Goal: Information Seeking & Learning: Learn about a topic

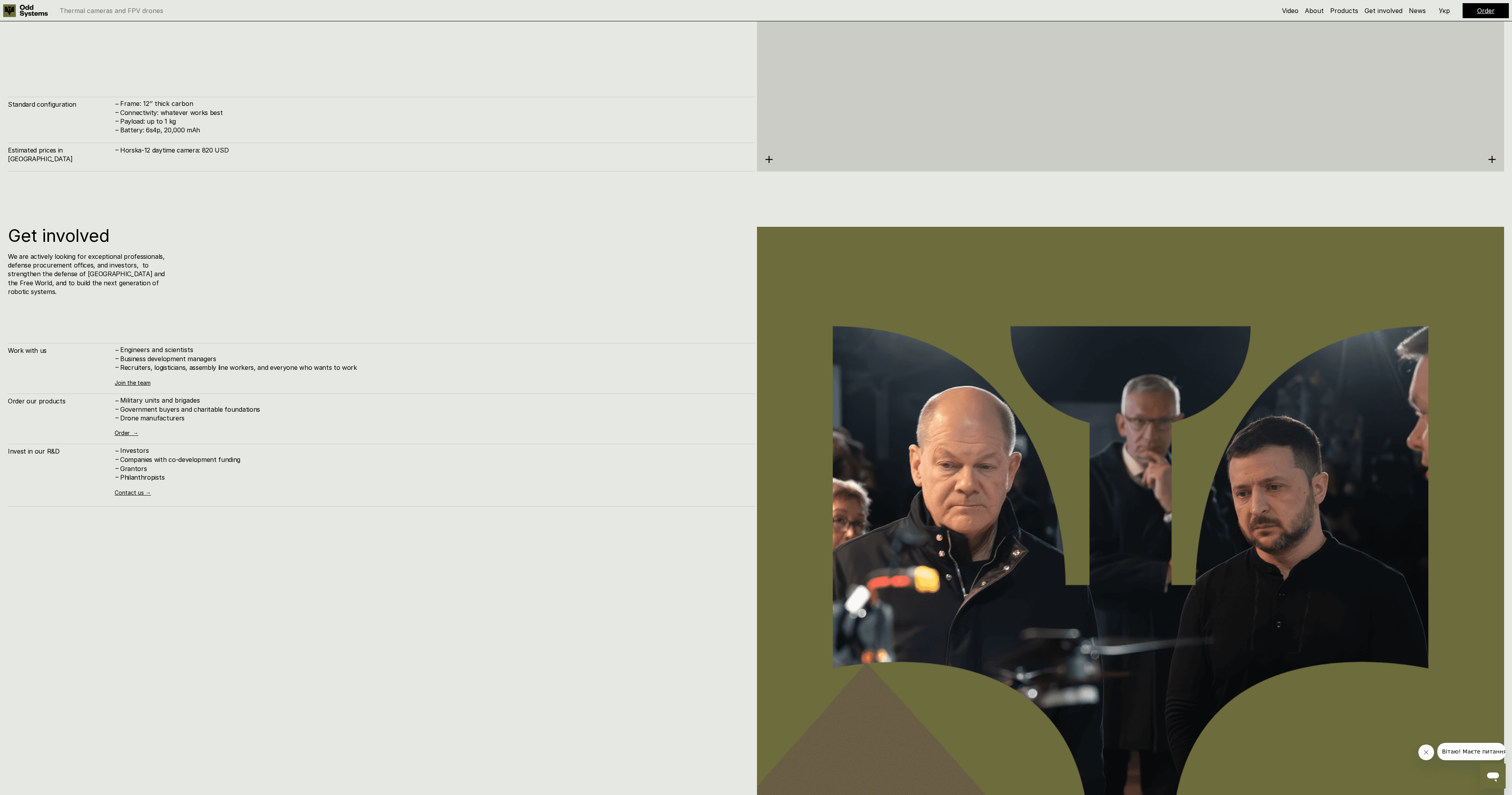
scroll to position [7918, 0]
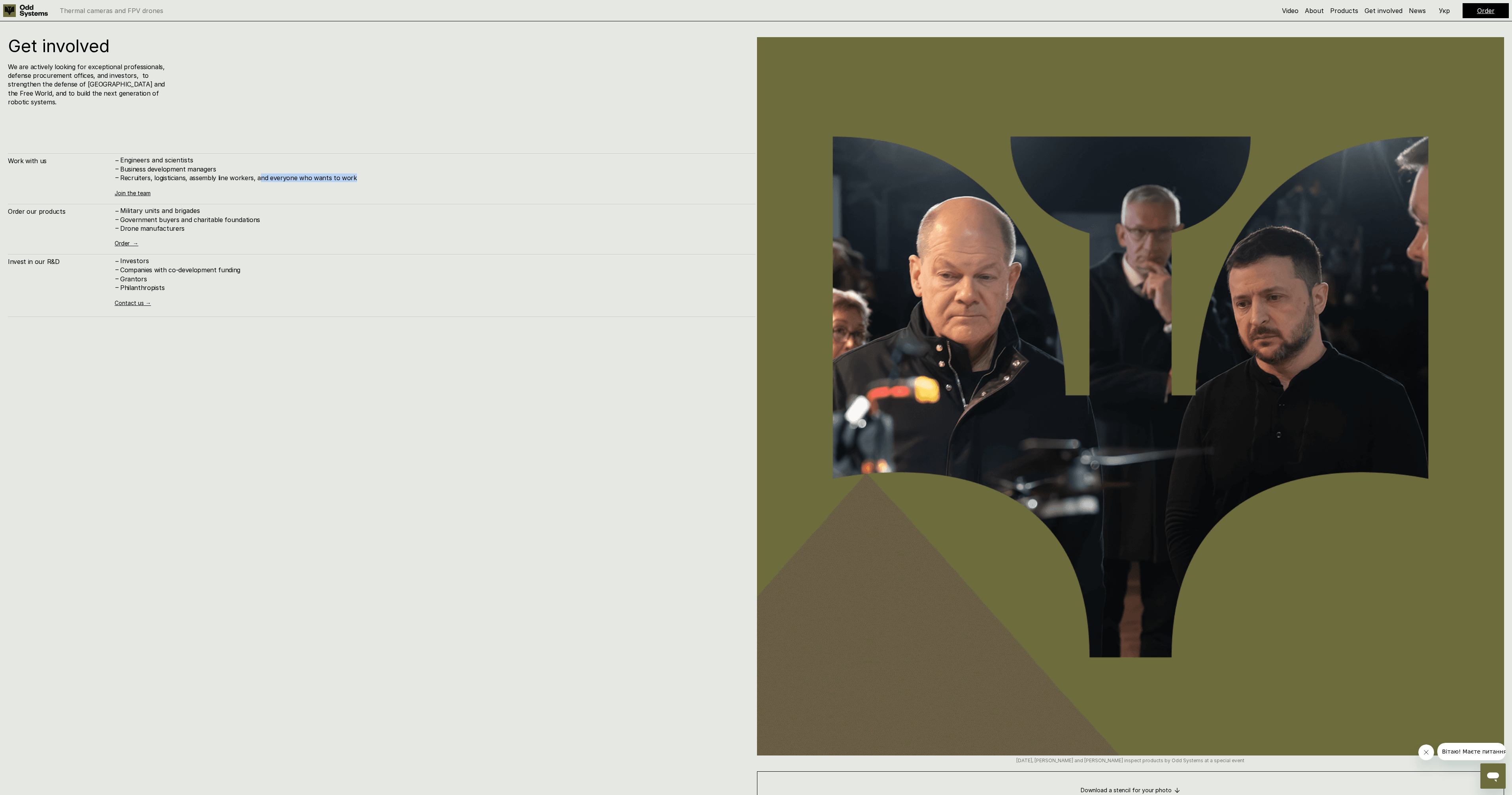
drag, startPoint x: 349, startPoint y: 165, endPoint x: 259, endPoint y: 165, distance: 90.0
click at [259, 174] on h4 "Recruiters, logisticians, assembly line workers, and everyone who wants to work" at bounding box center [434, 178] width 627 height 9
drag, startPoint x: 110, startPoint y: 208, endPoint x: 205, endPoint y: 202, distance: 95.2
click at [205, 204] on div "Order our products – Military units and brigades – Government buyers and charit…" at bounding box center [382, 225] width 748 height 43
drag, startPoint x: 164, startPoint y: 209, endPoint x: 200, endPoint y: 211, distance: 36.1
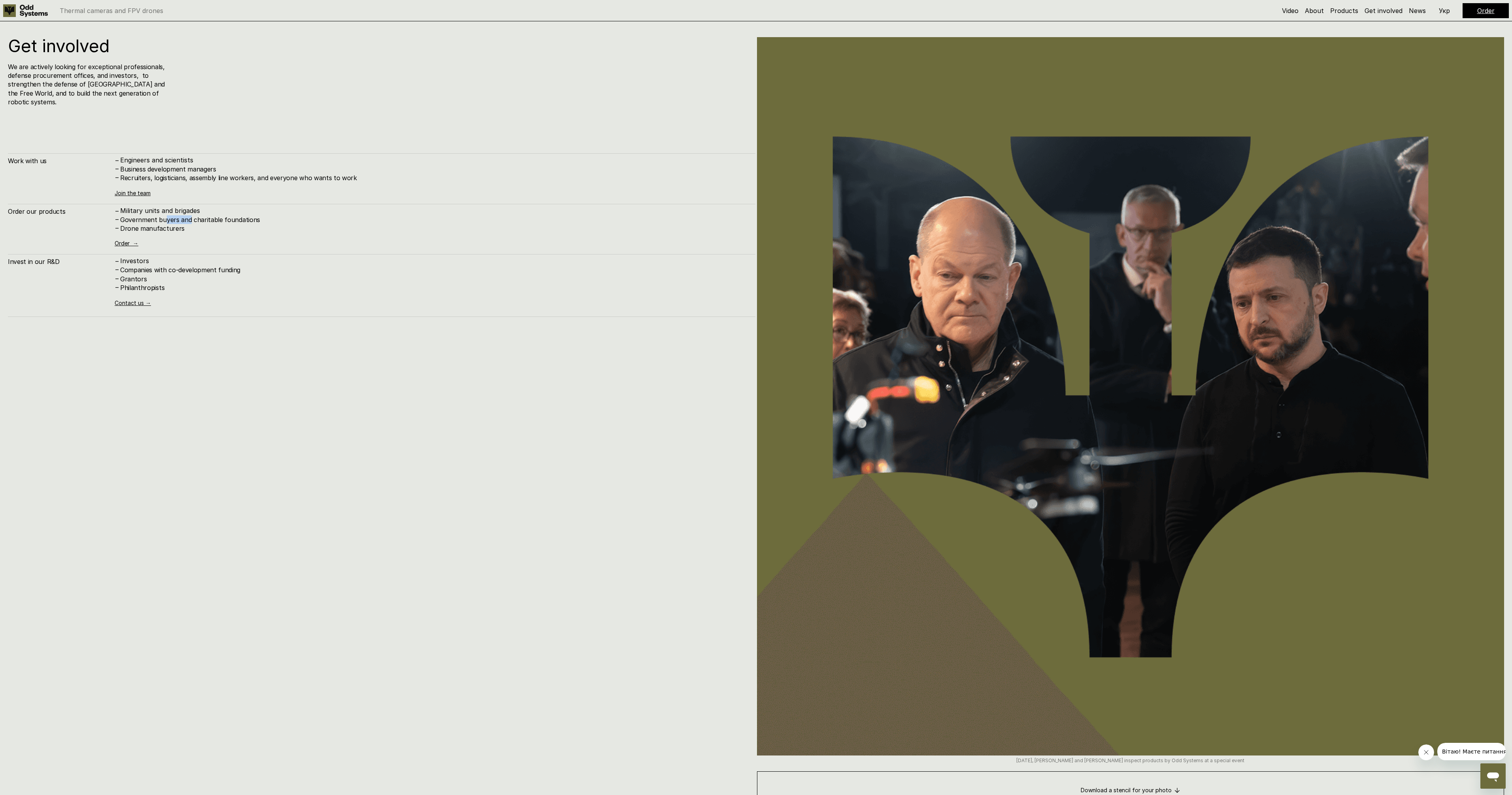
click at [200, 215] on h4 "Government buyers and charitable foundations" at bounding box center [434, 219] width 627 height 9
click at [215, 215] on h4 "Government buyers and charitable foundations" at bounding box center [434, 219] width 627 height 9
drag, startPoint x: 193, startPoint y: 221, endPoint x: 129, endPoint y: 211, distance: 64.8
click at [136, 214] on div "– Military units and brigades – Government buyers and charitable foundations – …" at bounding box center [431, 220] width 633 height 26
click at [179, 225] on div "– Military units and brigades – Government buyers and charitable foundations – …" at bounding box center [431, 226] width 633 height 39
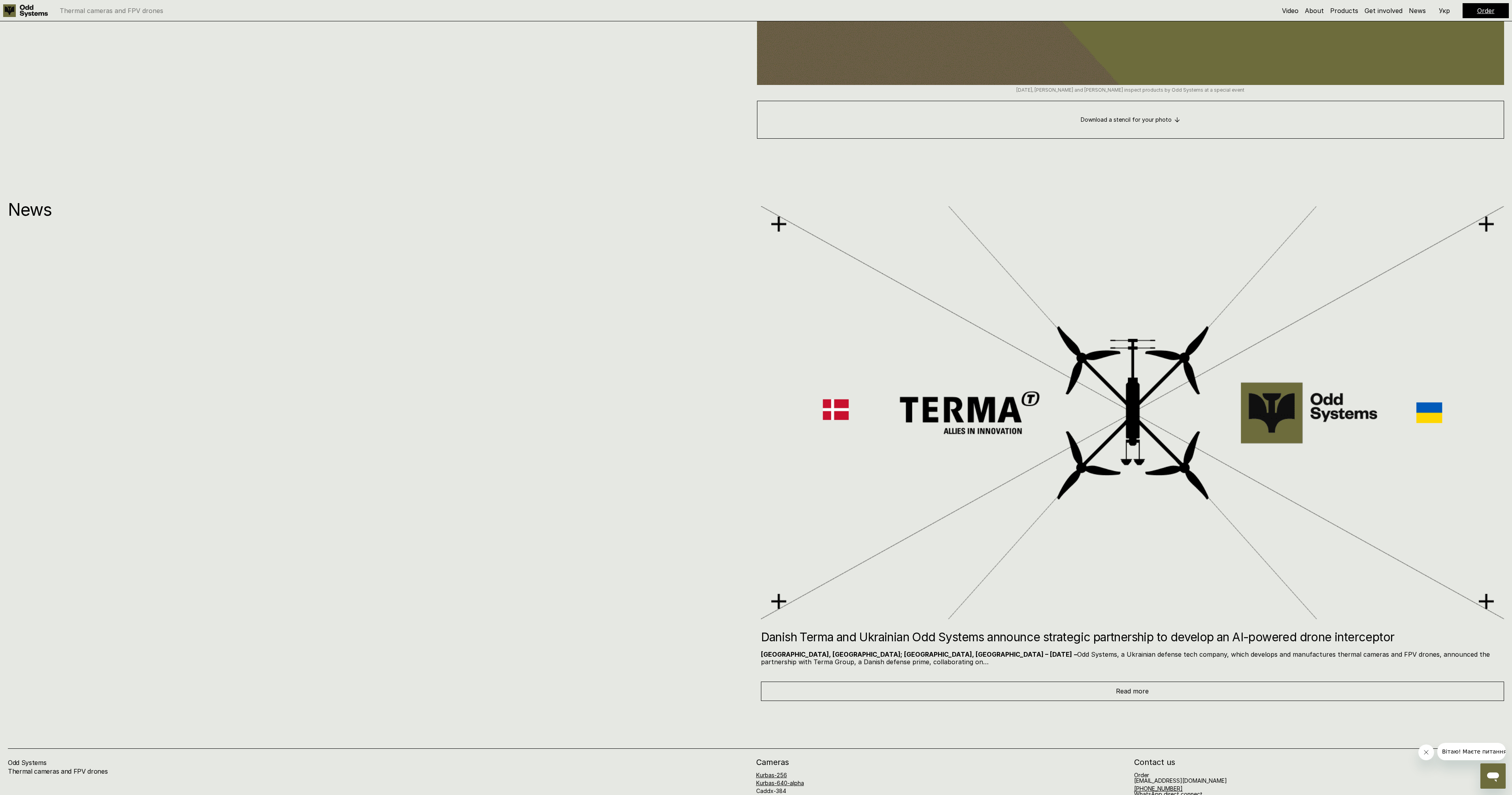
scroll to position [8629, 0]
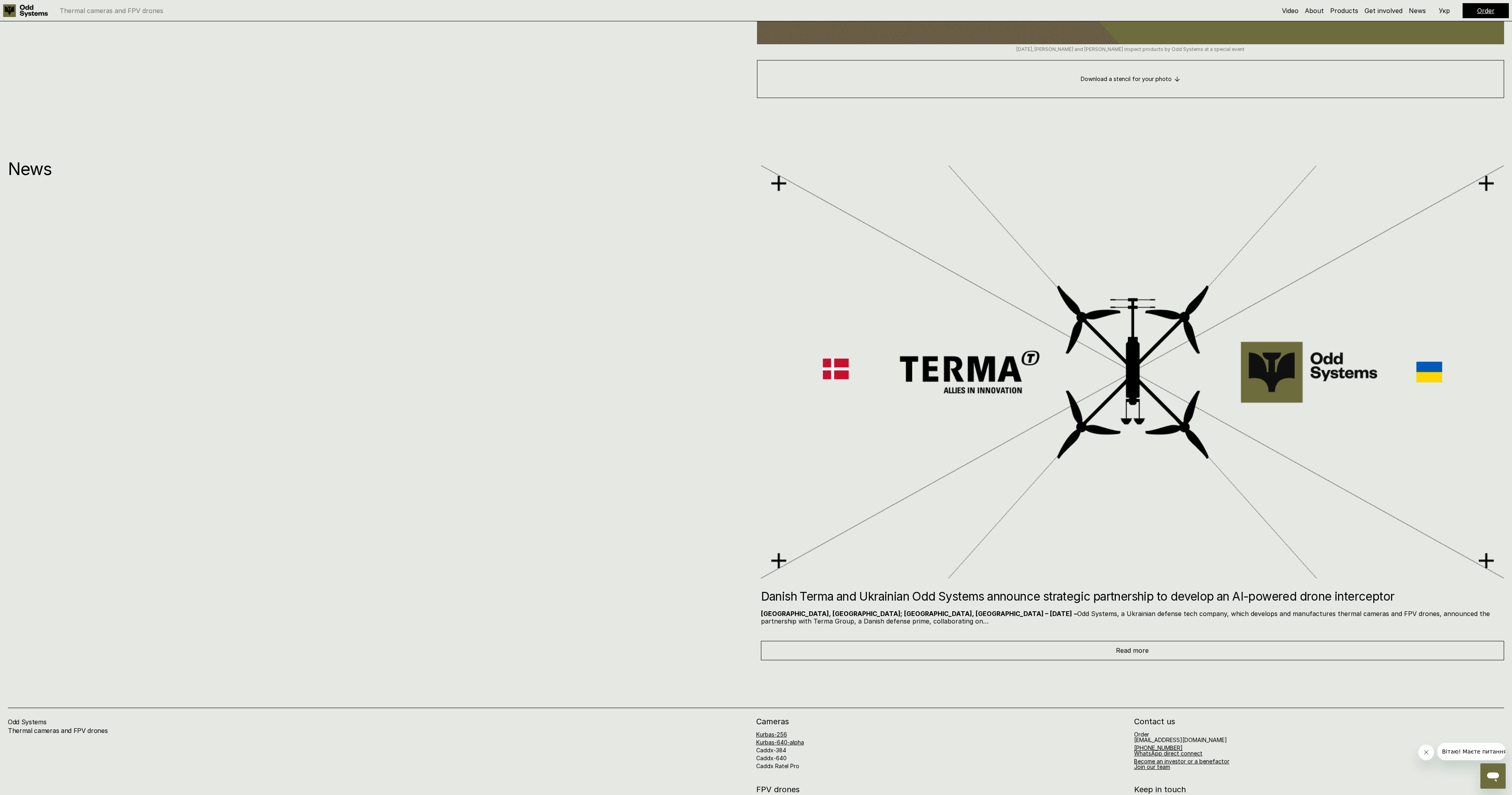
click at [798, 596] on h2 "Danish Terma and Ukrainian Odd Systems announce strategic partnership to develo…" at bounding box center [1132, 596] width 744 height 12
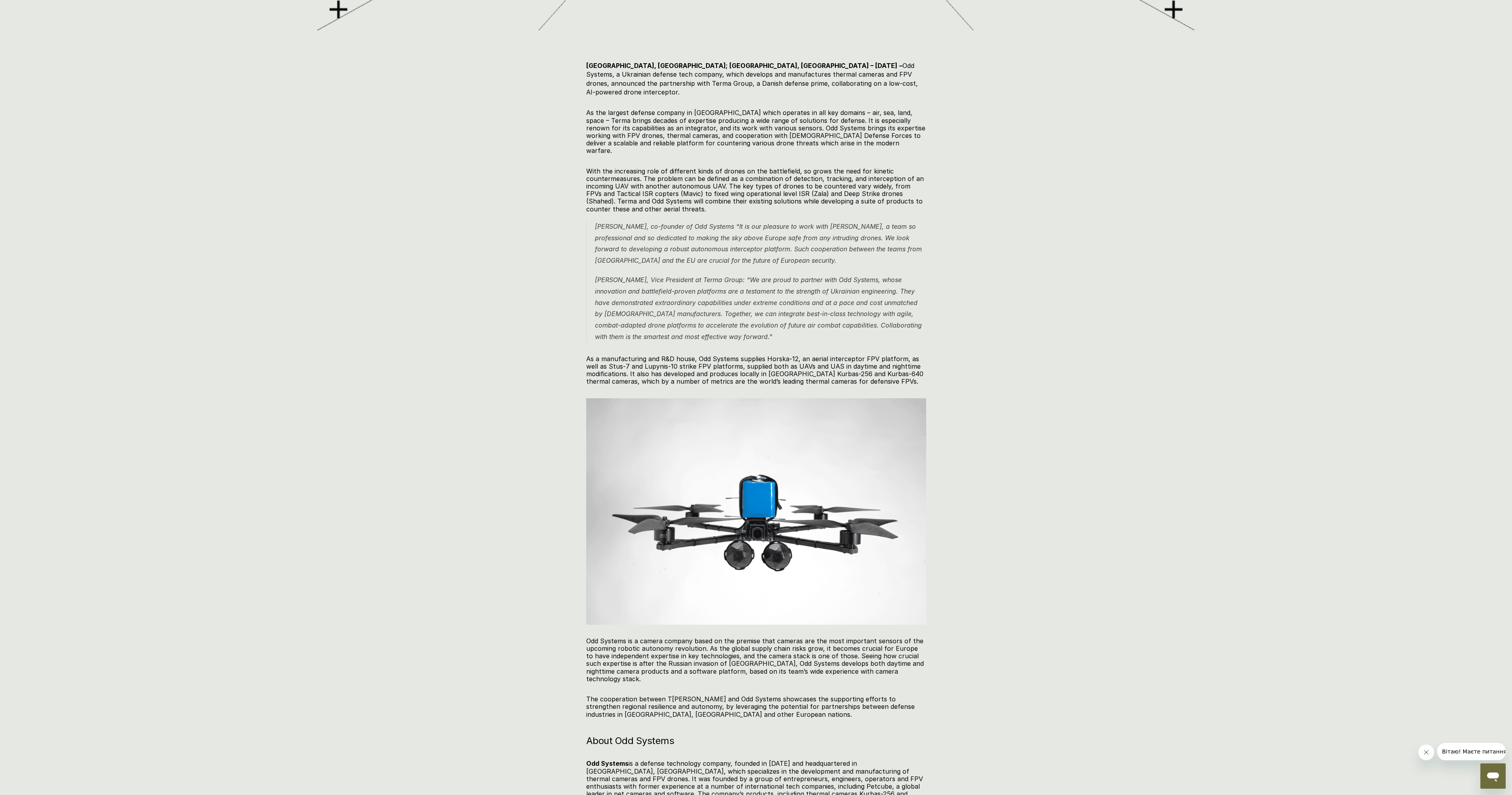
scroll to position [664, 0]
